Goal: Task Accomplishment & Management: Complete application form

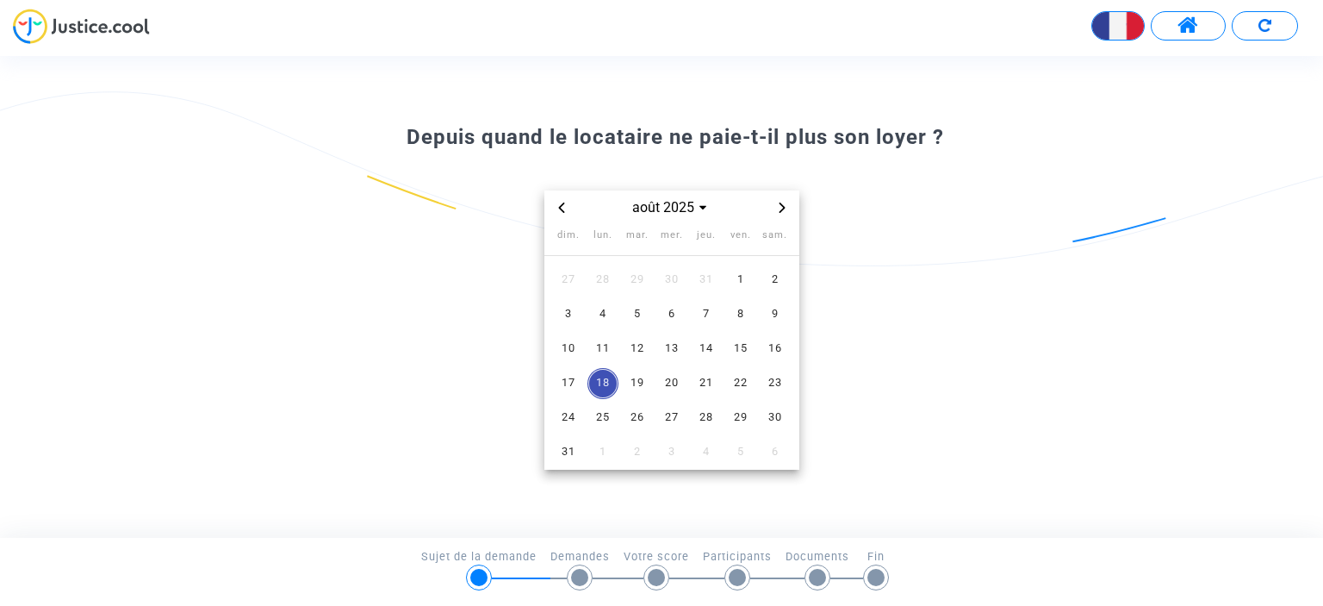
click at [603, 379] on span "18" at bounding box center [602, 383] width 31 height 31
click at [558, 384] on span "17" at bounding box center [568, 383] width 31 height 31
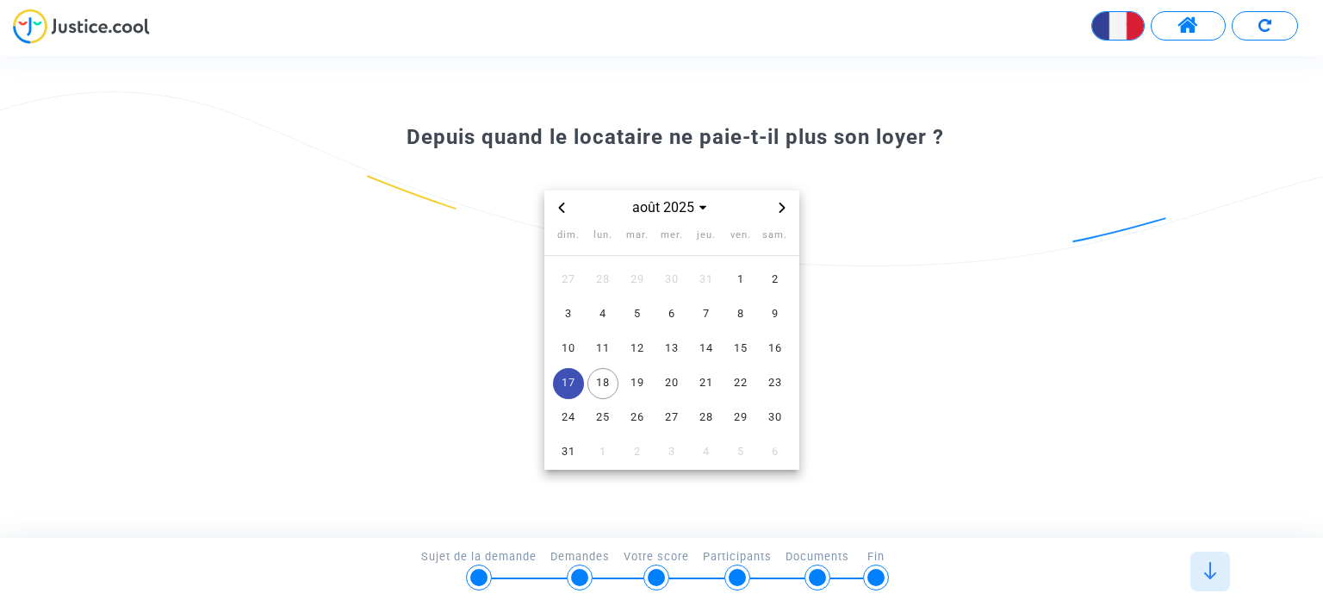
click at [567, 213] on span "Previous month" at bounding box center [561, 207] width 21 height 21
click at [577, 336] on span "13" at bounding box center [568, 348] width 31 height 31
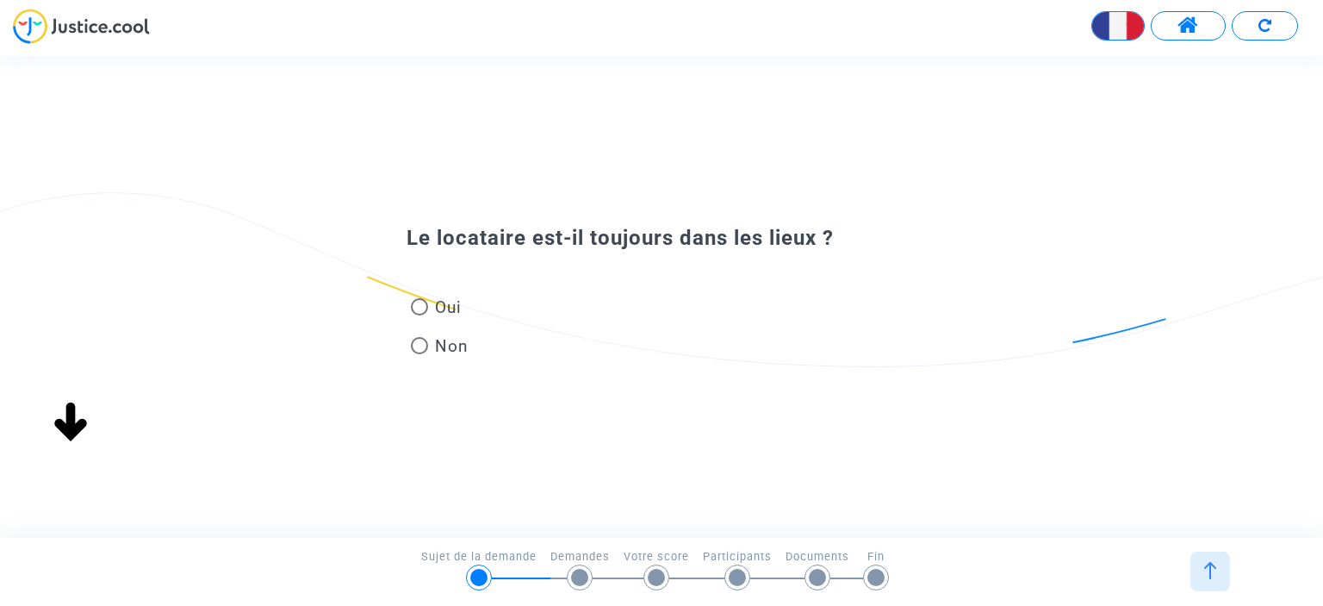
click at [448, 311] on span "Oui" at bounding box center [445, 306] width 34 height 23
click at [419, 315] on input "Oui" at bounding box center [419, 315] width 1 height 1
radio input "true"
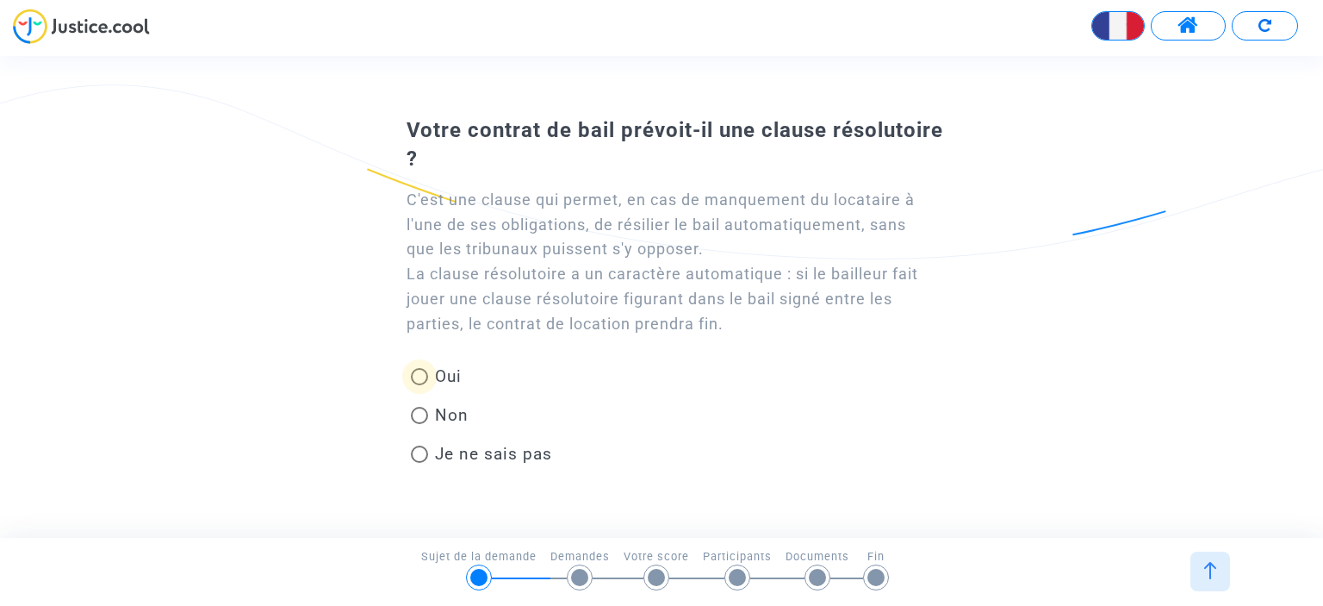
click at [443, 381] on span "Oui" at bounding box center [448, 376] width 27 height 20
click at [419, 385] on input "Oui" at bounding box center [419, 385] width 1 height 1
radio input "true"
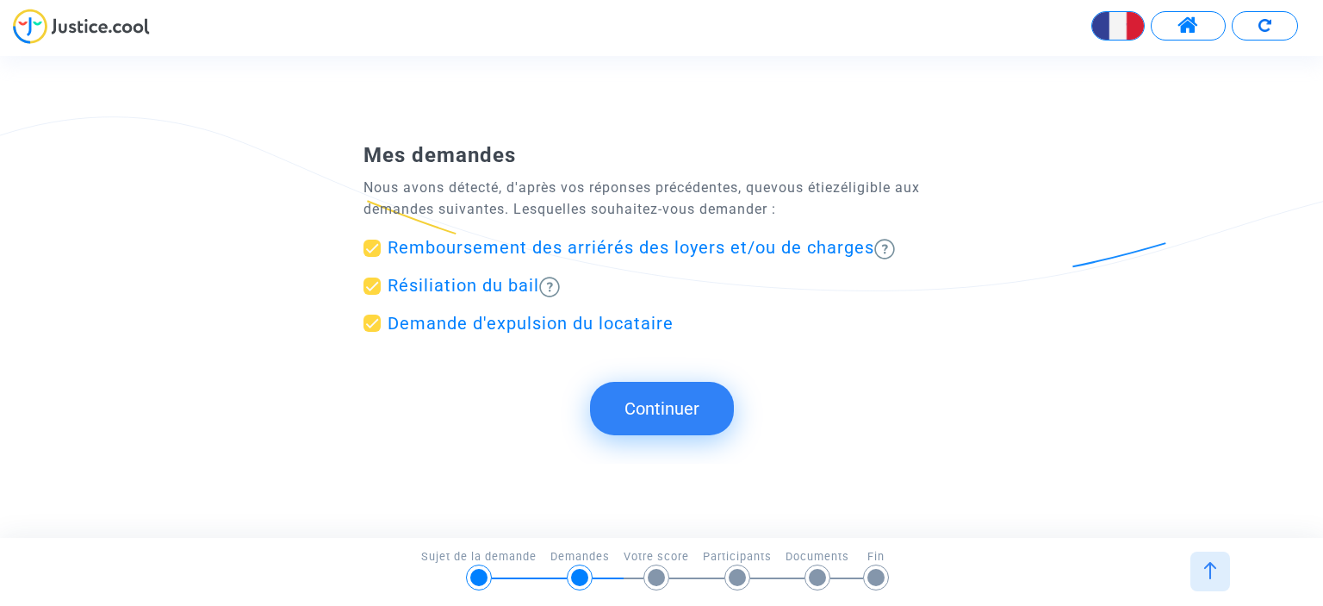
click at [628, 406] on button "Continuer" at bounding box center [662, 408] width 144 height 53
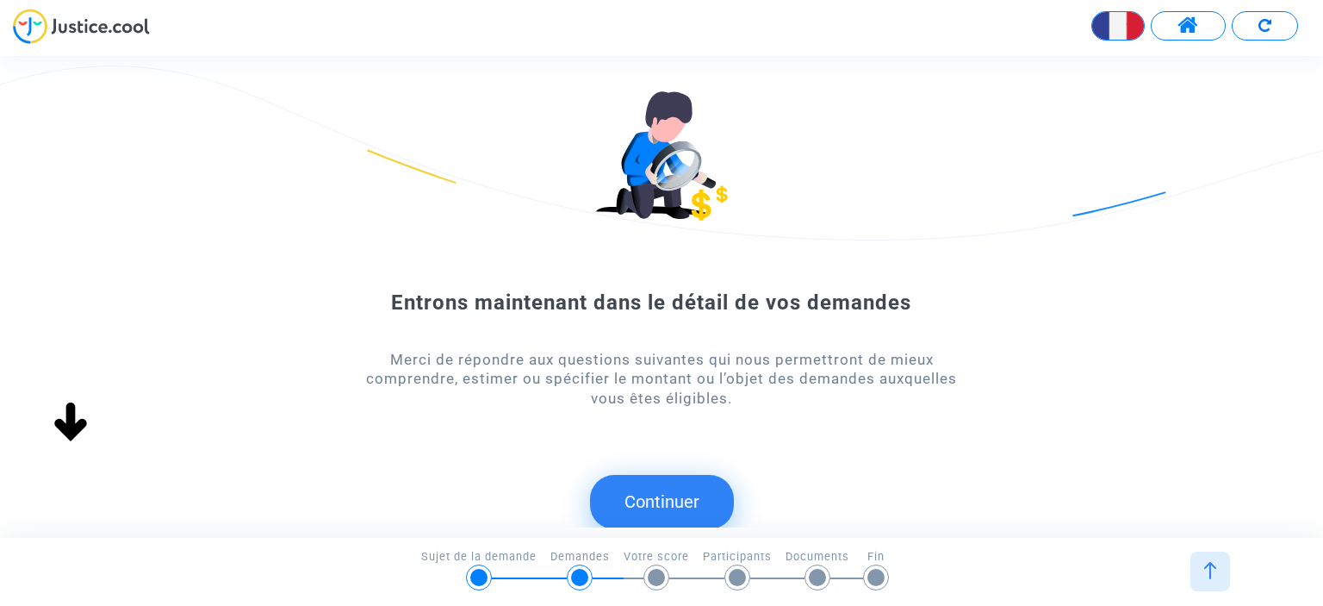
click at [639, 488] on button "Continuer" at bounding box center [662, 501] width 144 height 53
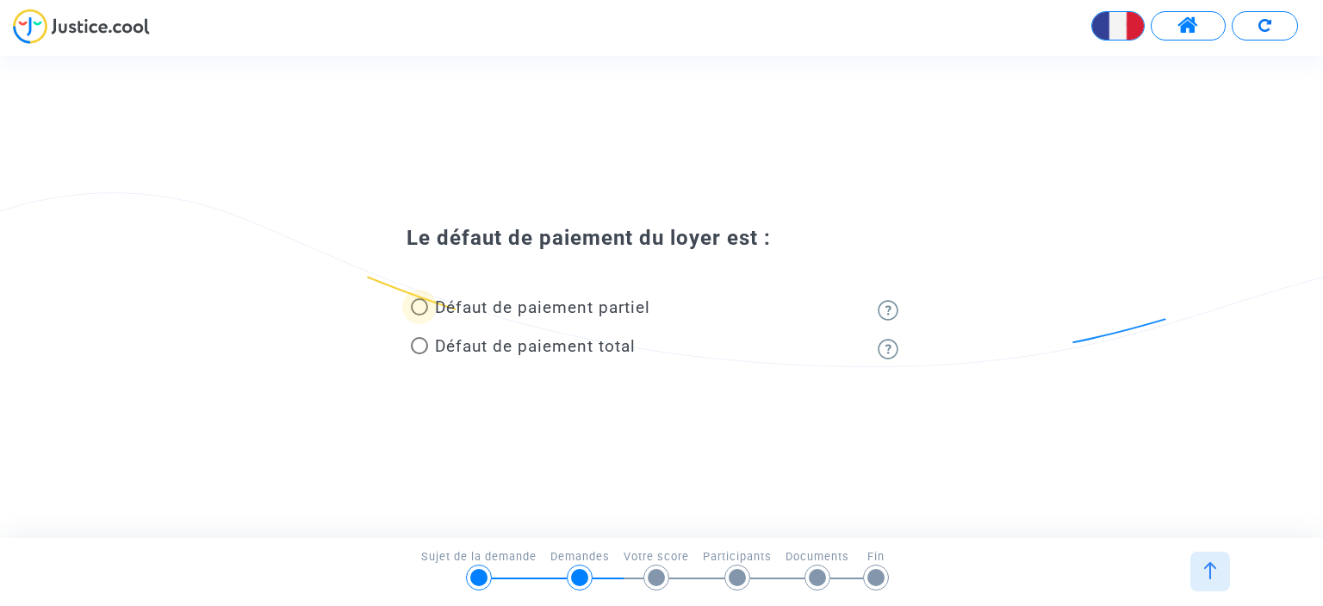
click at [579, 313] on span "Défaut de paiement partiel" at bounding box center [542, 307] width 215 height 20
click at [419, 315] on input "Défaut de paiement partiel" at bounding box center [419, 315] width 1 height 1
radio input "true"
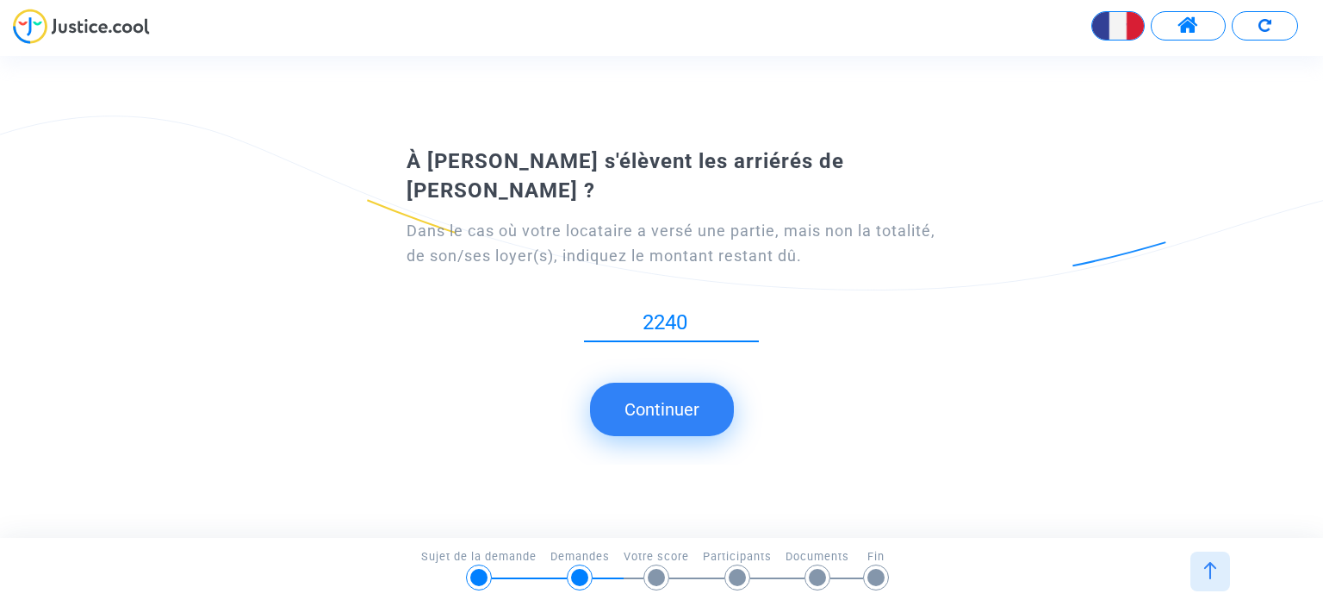
type input "2240"
click at [651, 401] on button "Continuer" at bounding box center [662, 408] width 144 height 53
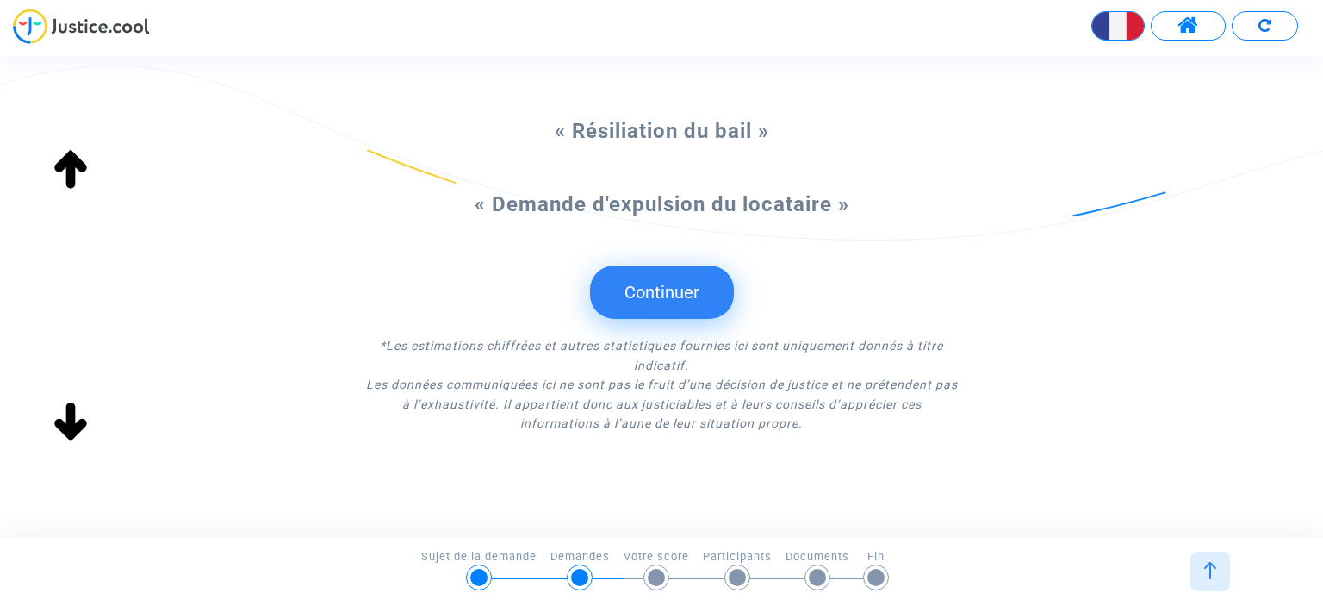
scroll to position [345, 0]
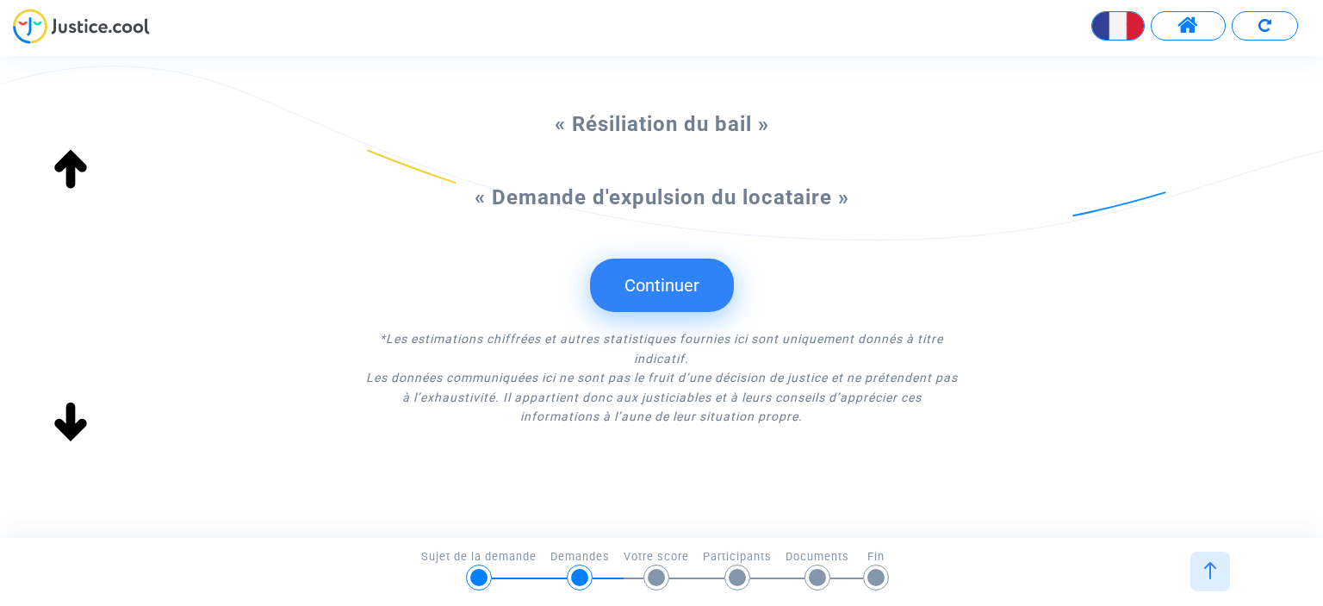
click at [710, 267] on button "Continuer" at bounding box center [662, 284] width 144 height 53
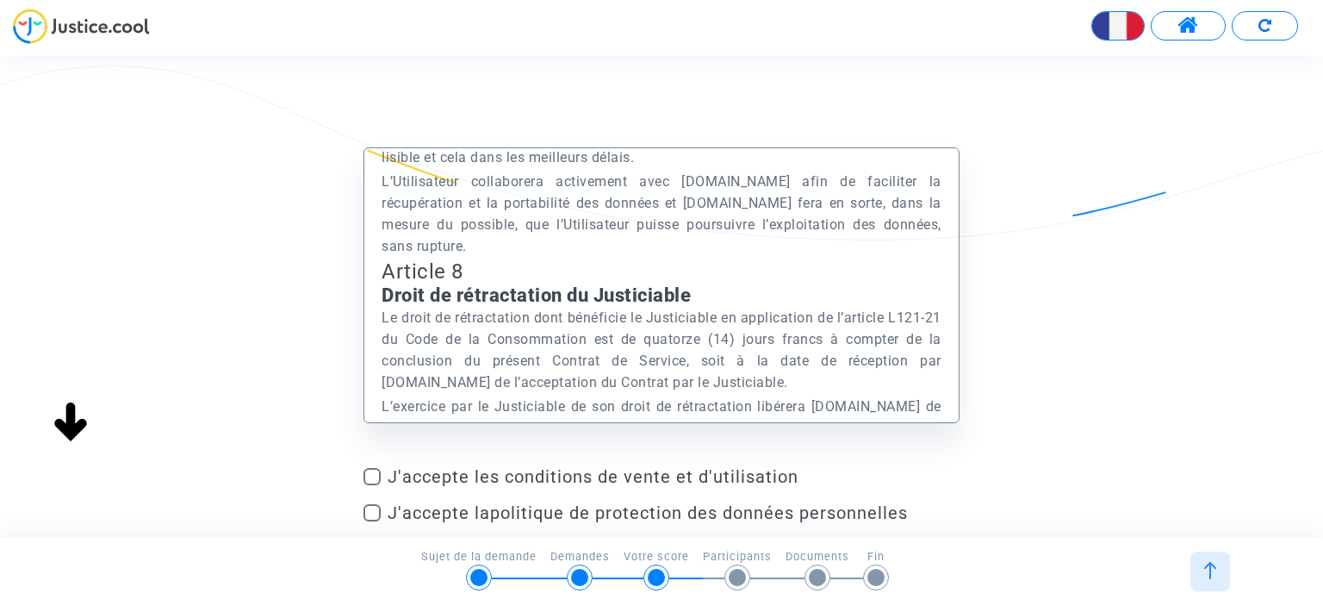
scroll to position [8528, 0]
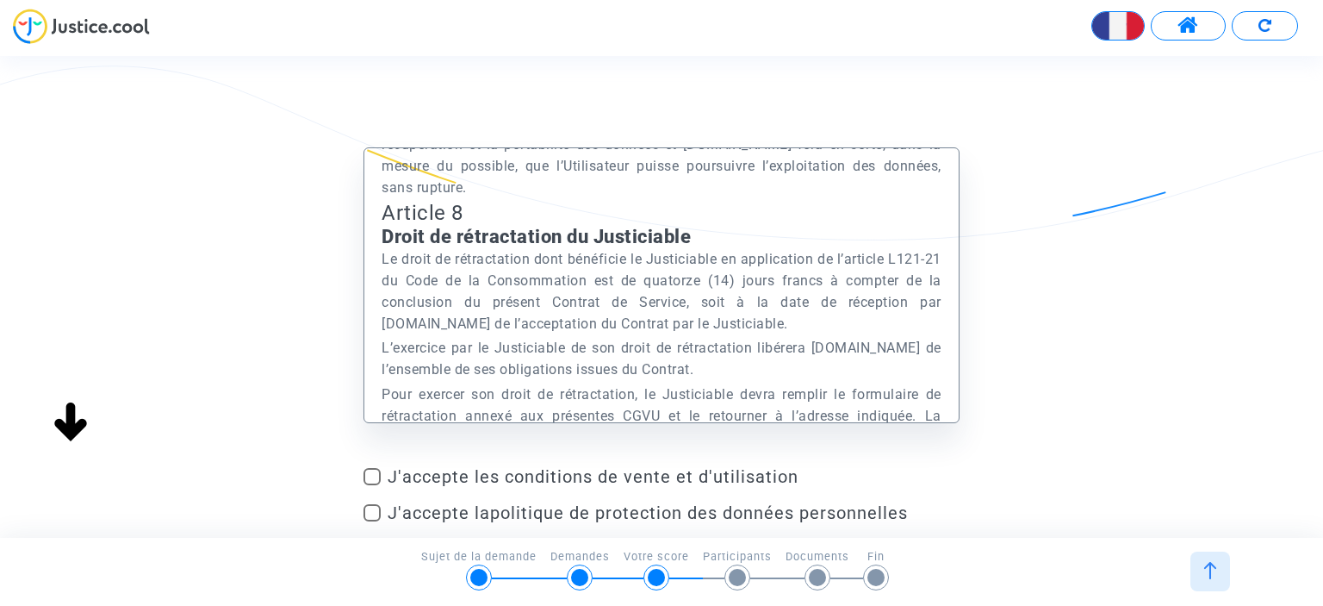
click at [619, 474] on span "J'accepte les conditions de vente et d'utilisation" at bounding box center [673, 476] width 571 height 21
click at [372, 485] on input "J'accepte les conditions de vente et d'utilisation" at bounding box center [371, 485] width 1 height 1
checkbox input "true"
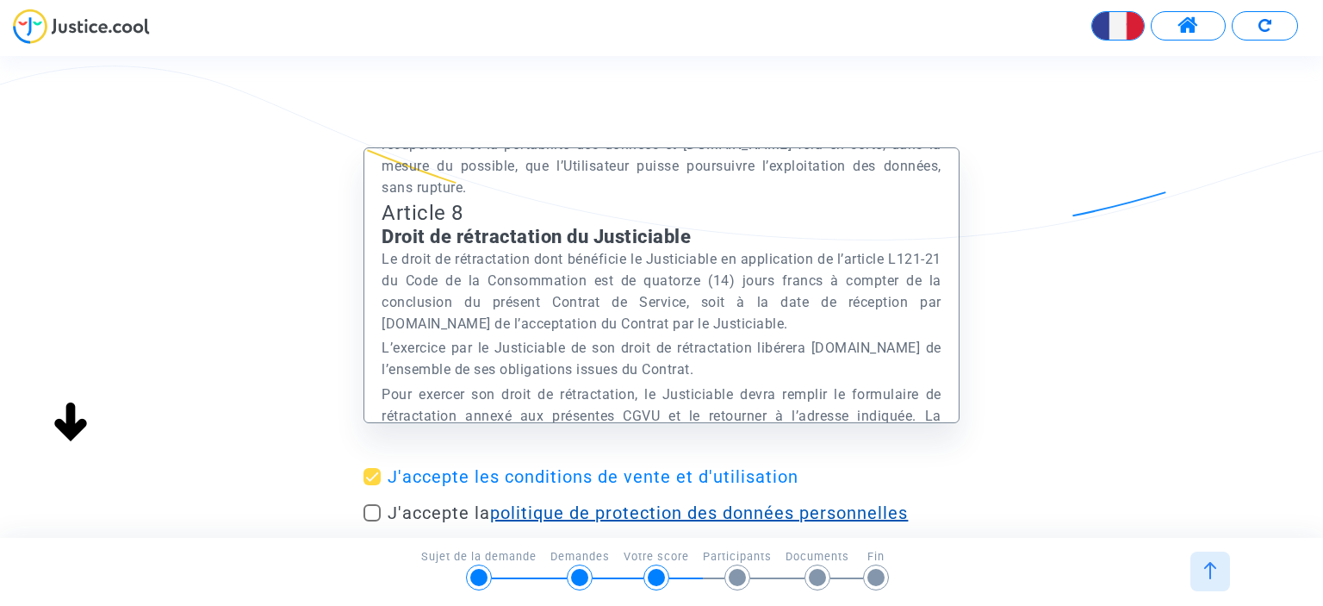
click at [624, 511] on link "politique de protection des données personnelles" at bounding box center [699, 512] width 418 height 21
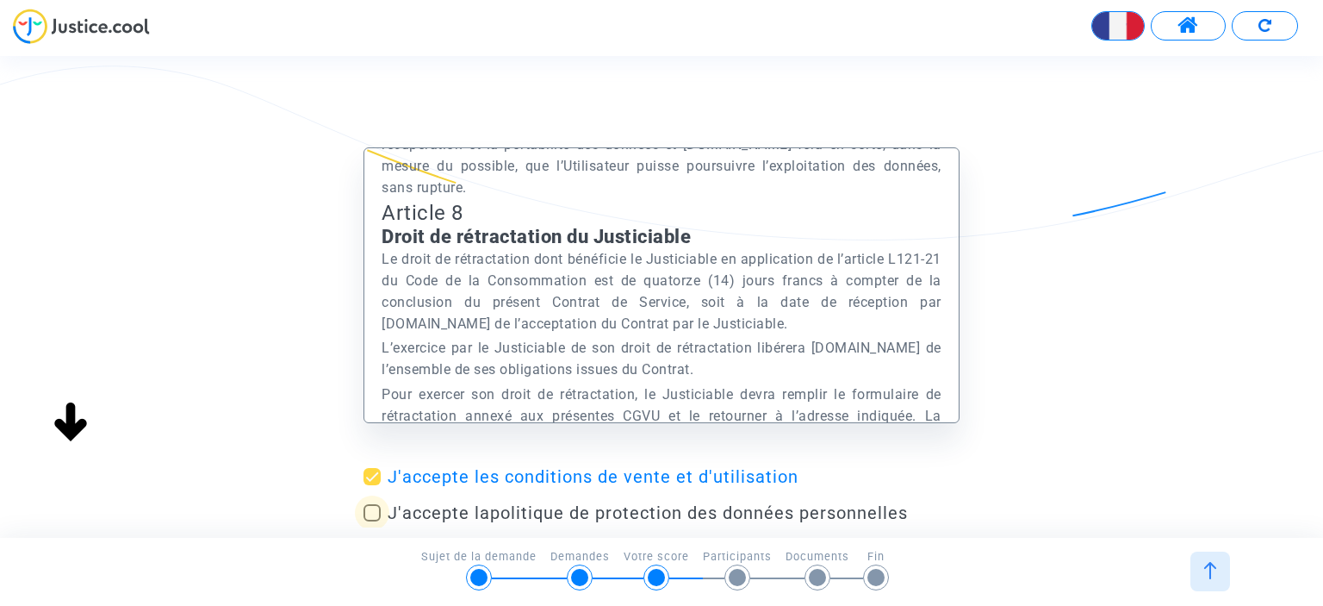
click at [368, 513] on span at bounding box center [372, 512] width 17 height 17
click at [371, 521] on input "J'accepte la politique de protection des données personnelles" at bounding box center [371, 521] width 1 height 1
checkbox input "true"
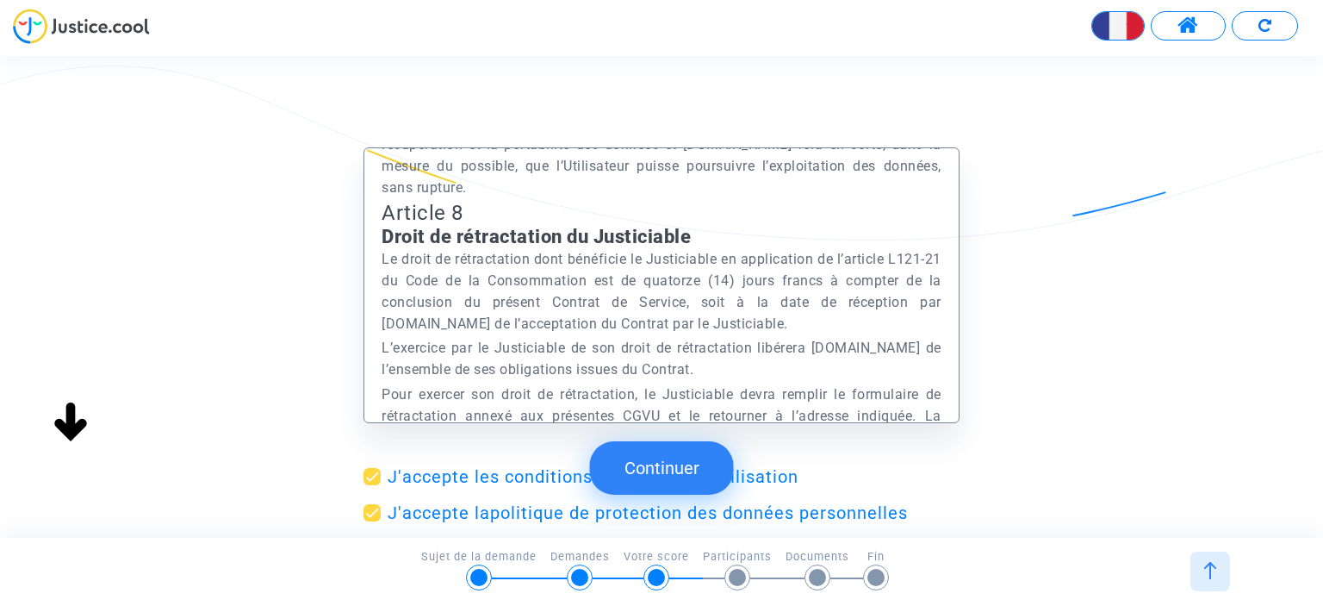
click at [668, 461] on button "Continuer" at bounding box center [662, 467] width 144 height 53
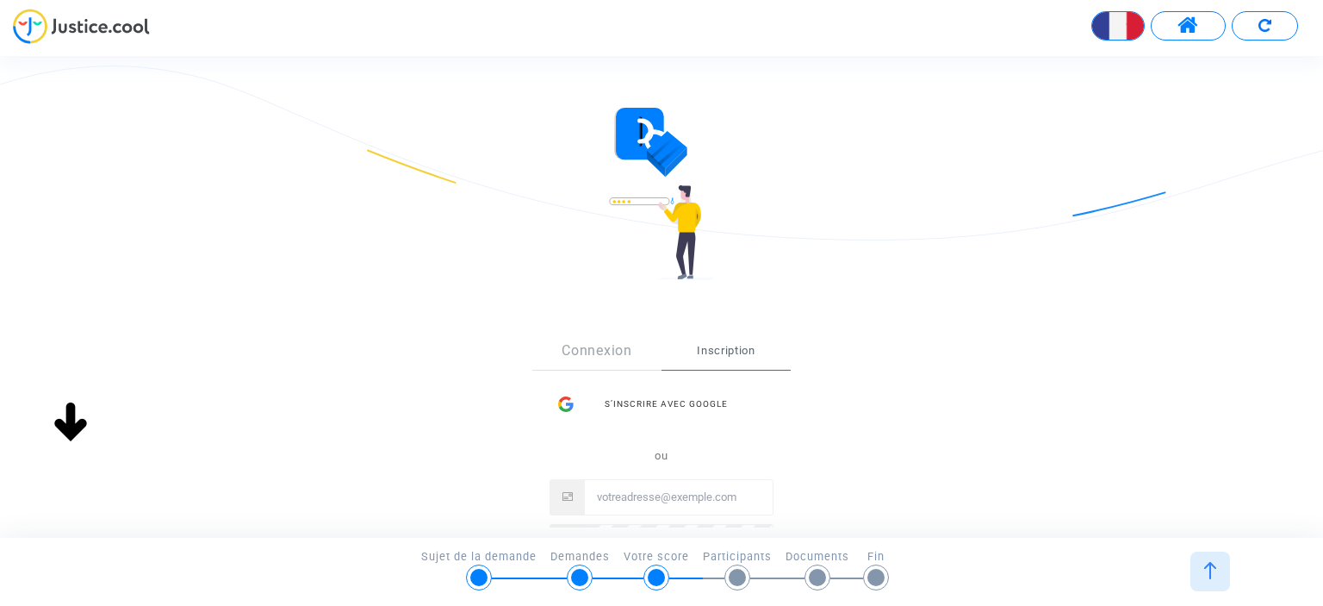
scroll to position [0, 0]
